Goal: Transaction & Acquisition: Subscribe to service/newsletter

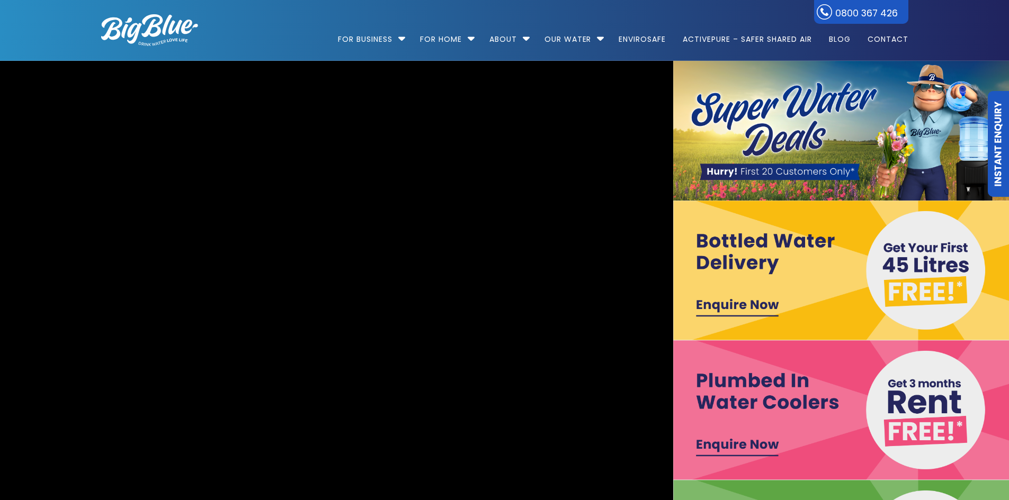
click at [396, 76] on video "[URL][DOMAIN_NAME]" at bounding box center [336, 341] width 1439 height 602
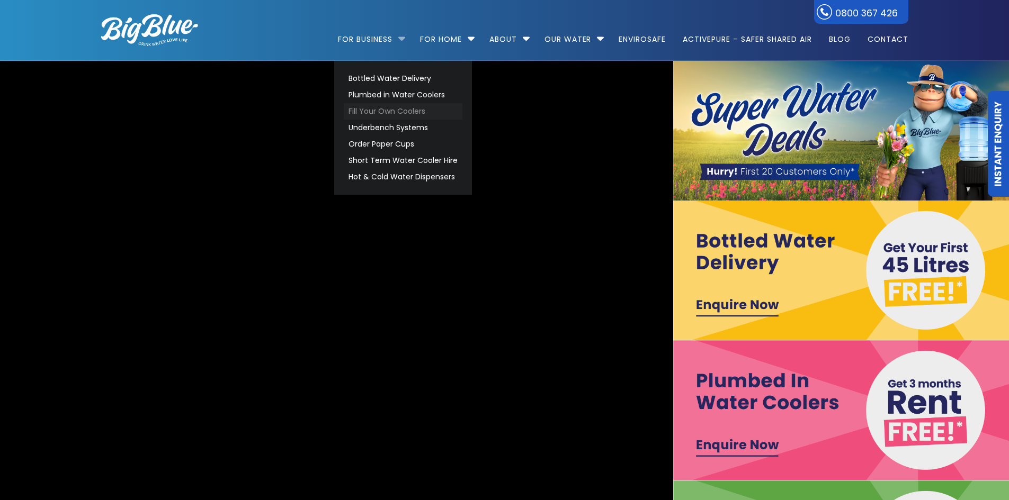
click at [376, 110] on link "Fill Your Own Coolers" at bounding box center [403, 111] width 119 height 16
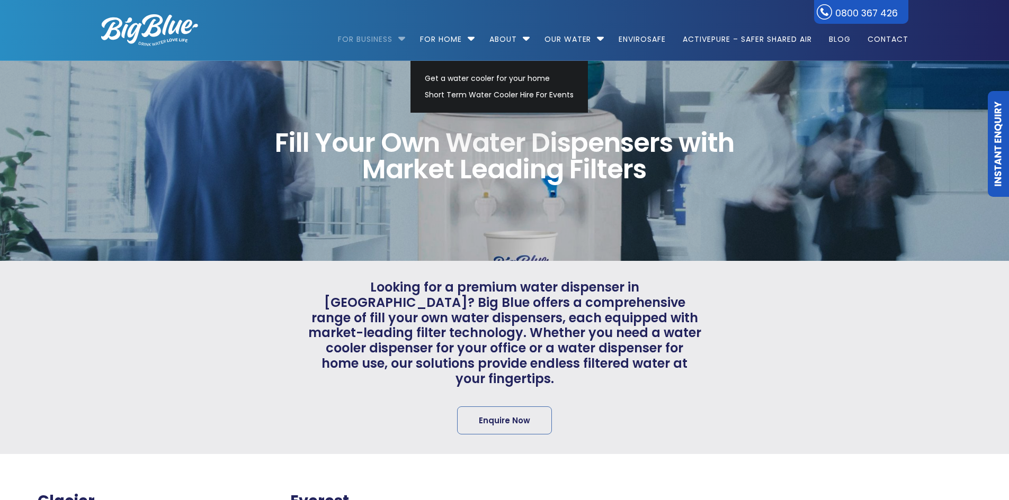
click at [399, 40] on li "For Business Bottled Water Delivery Plumbed in Water Coolers Fill Your Own Cool…" at bounding box center [374, 34] width 73 height 60
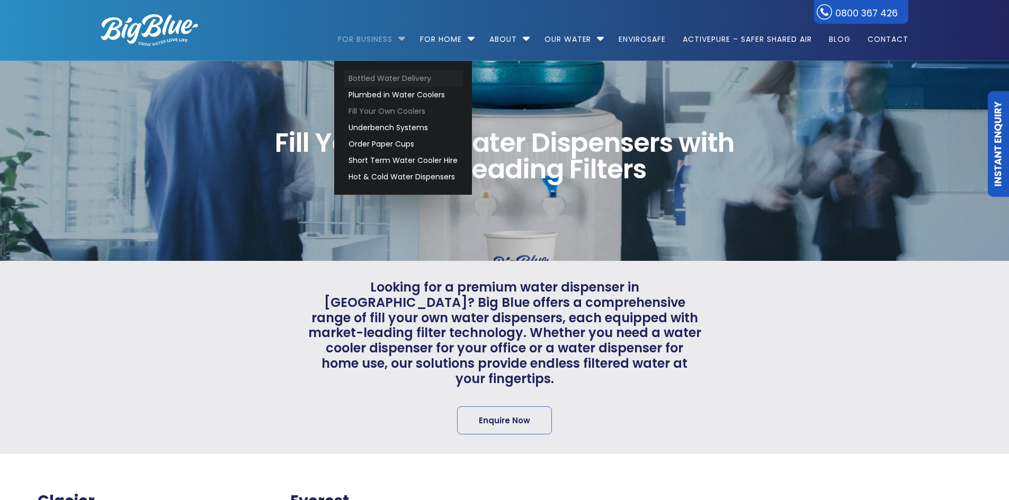
click at [379, 74] on link "Bottled Water Delivery" at bounding box center [403, 78] width 119 height 16
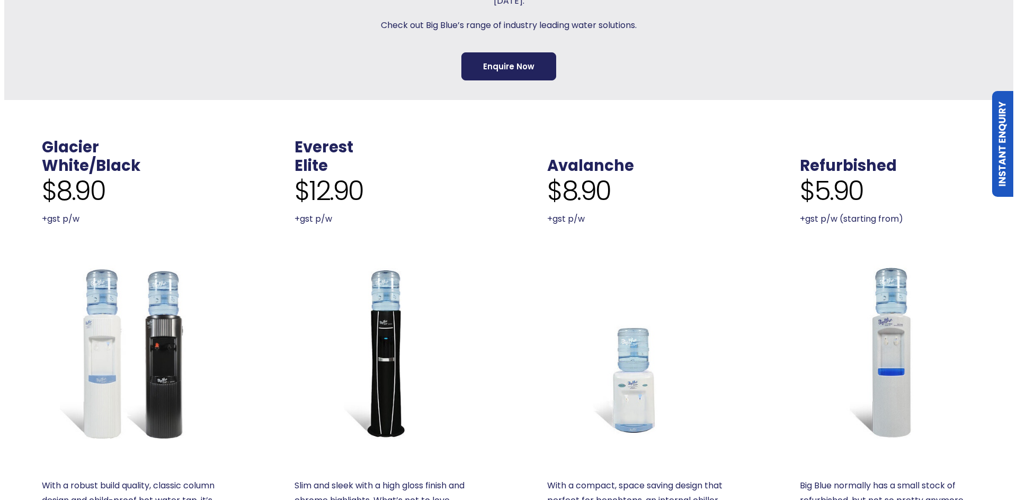
scroll to position [371, 0]
